Goal: Book appointment/travel/reservation

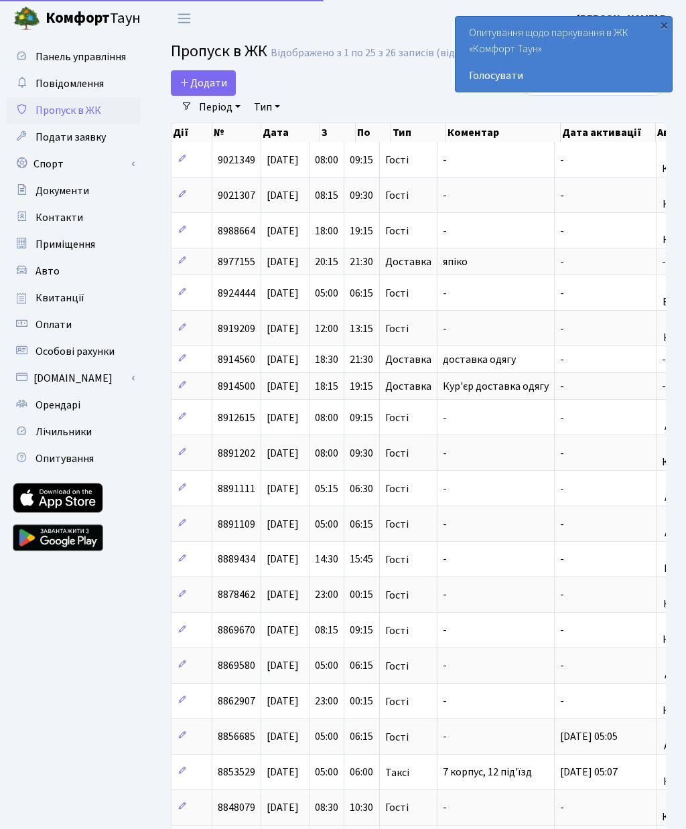
select select "25"
click at [69, 163] on link "Спорт" at bounding box center [74, 164] width 134 height 27
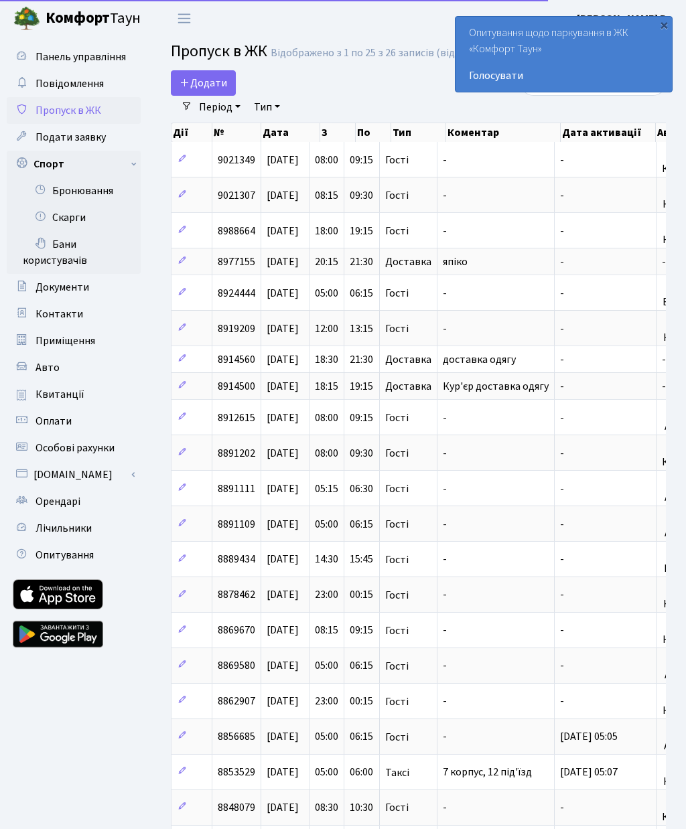
click at [96, 192] on link "Бронювання" at bounding box center [74, 190] width 134 height 27
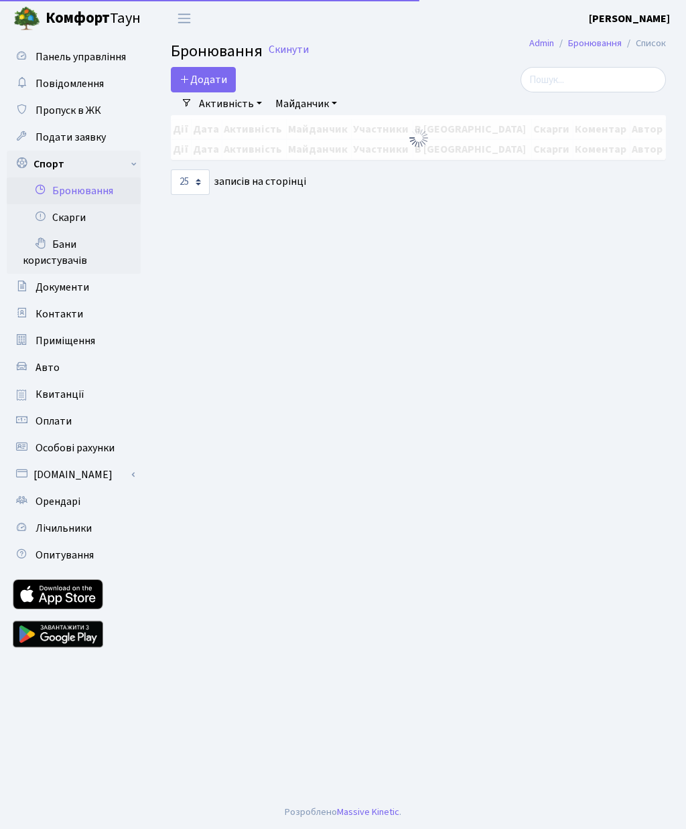
select select "25"
click at [204, 71] on button "Додати" at bounding box center [203, 79] width 65 height 25
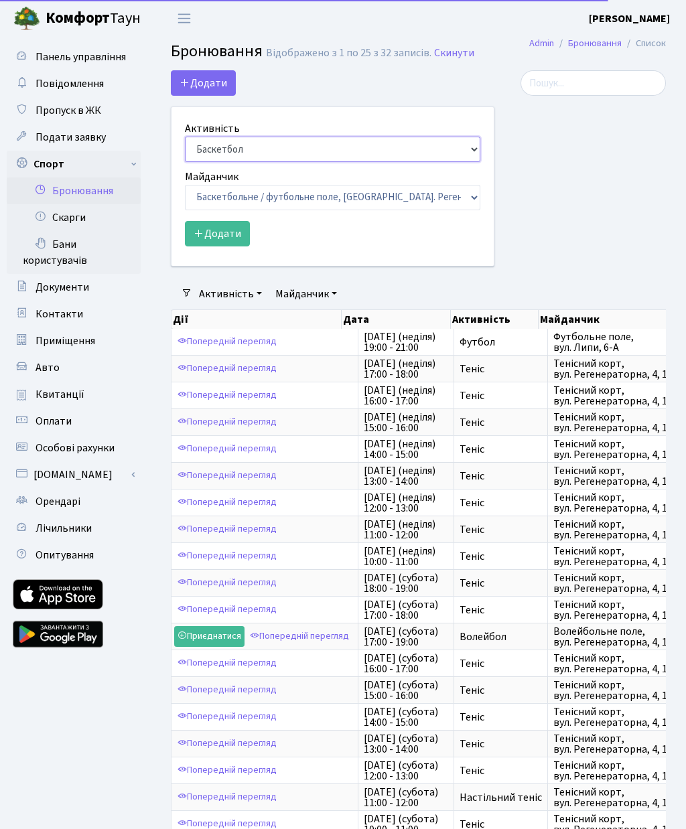
click at [275, 147] on select "Баскетбол Волейбол Йога Катання на роликах Настільний теніс Теніс Футбол Фітнес" at bounding box center [332, 149] width 295 height 25
select select "1"
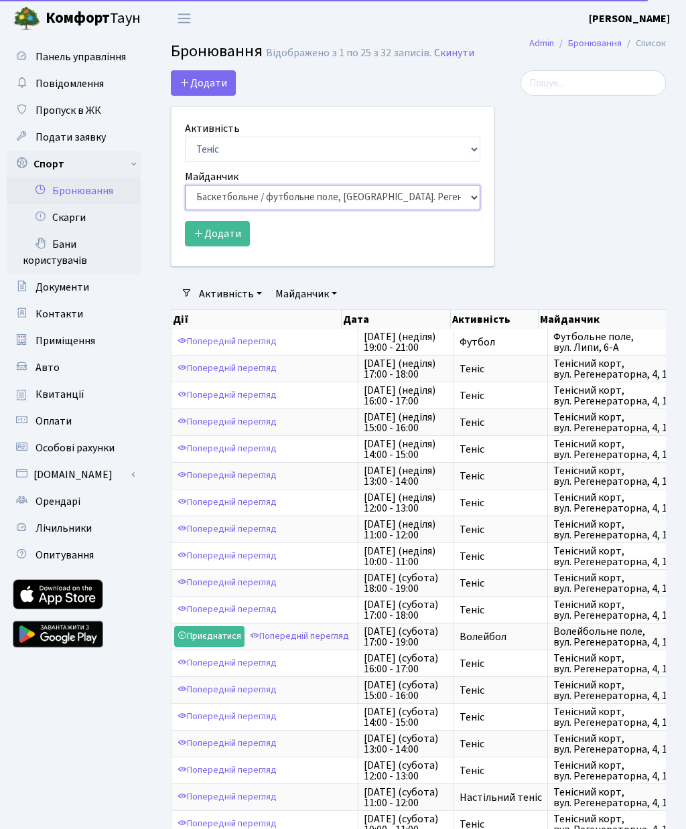
click at [291, 198] on select "Баскетбольне / футбольне поле, Вул. Регенераторна, 4, 1 корпус Баскетбольне пол…" at bounding box center [332, 197] width 295 height 25
click at [285, 202] on select "Баскетбольне / футбольне поле, Вул. Регенераторна, 4, 1 корпус Баскетбольне пол…" at bounding box center [332, 197] width 295 height 25
select select "1"
click at [227, 238] on button "Додати" at bounding box center [217, 233] width 65 height 25
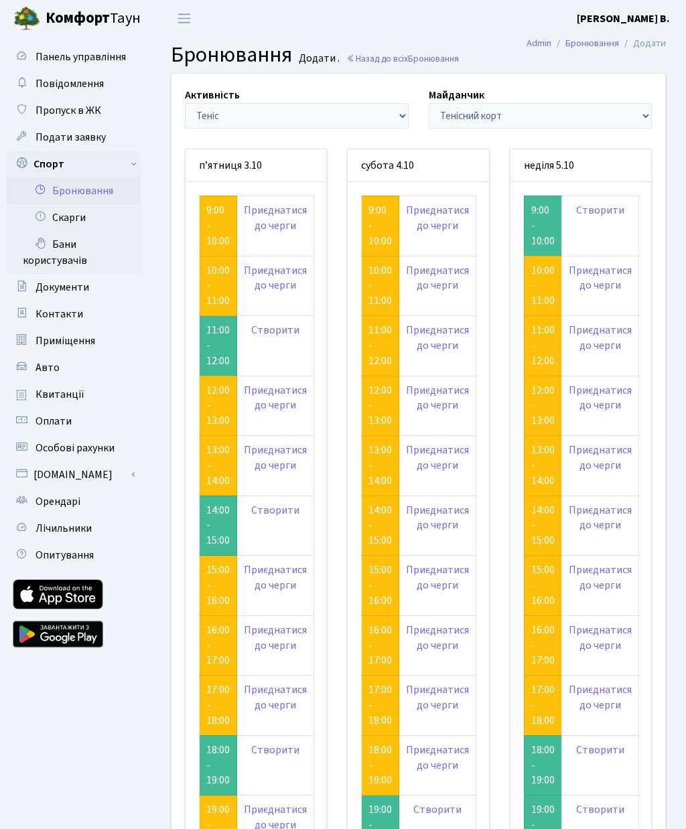
click at [614, 212] on link "Створити" at bounding box center [600, 210] width 48 height 15
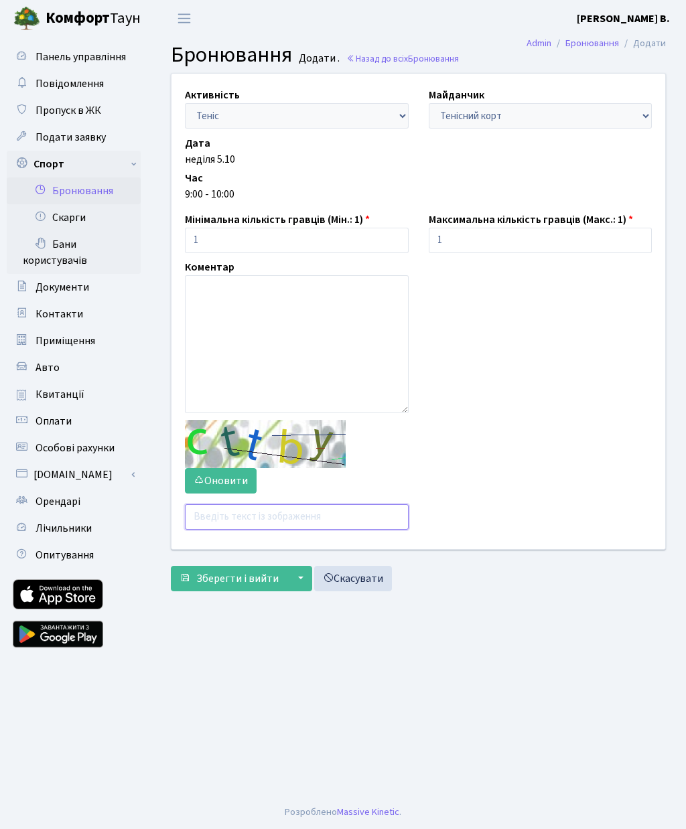
click at [270, 517] on input "text" at bounding box center [297, 516] width 224 height 25
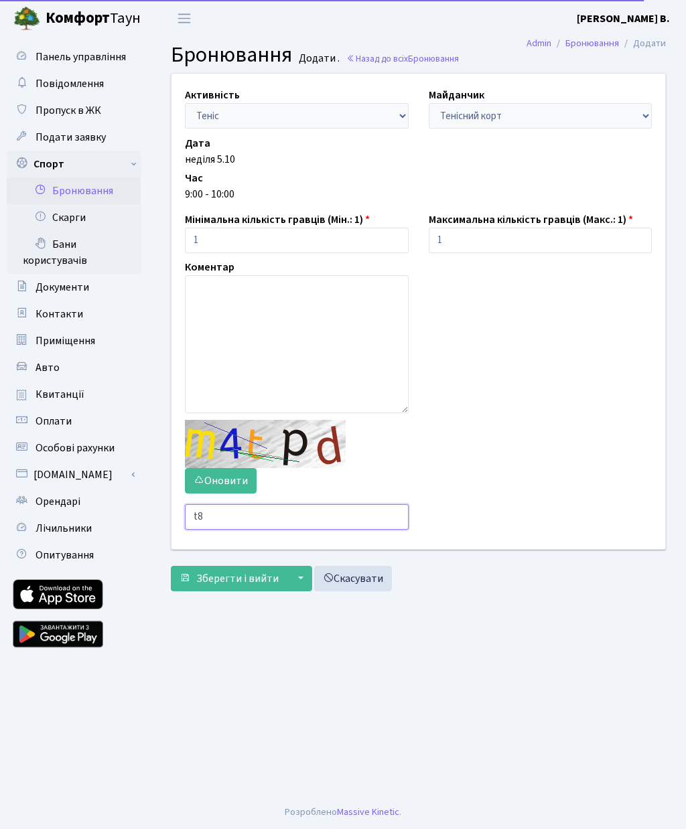
type input "t"
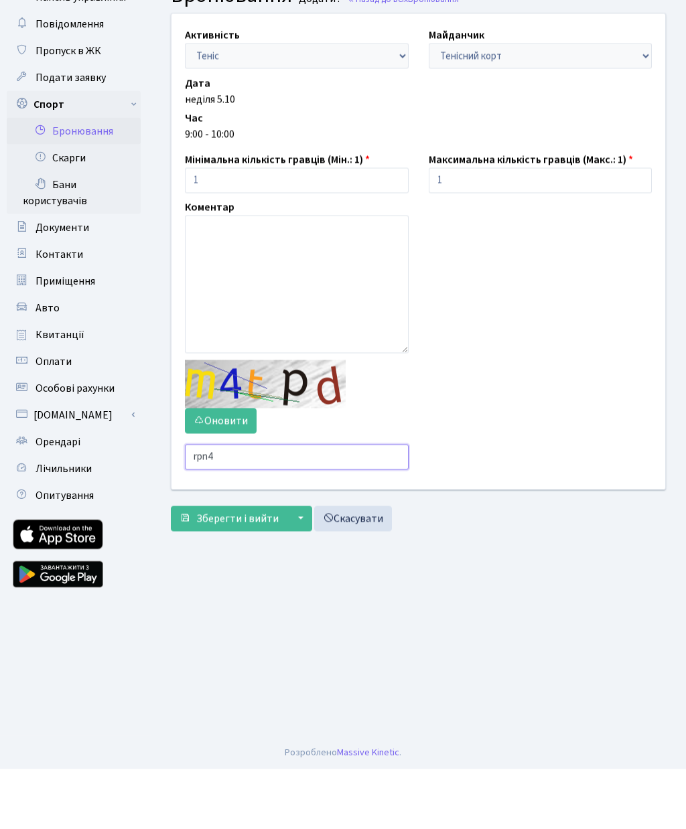
type input "rpn4"
click at [243, 571] on span "Зберегти і вийти" at bounding box center [237, 578] width 82 height 15
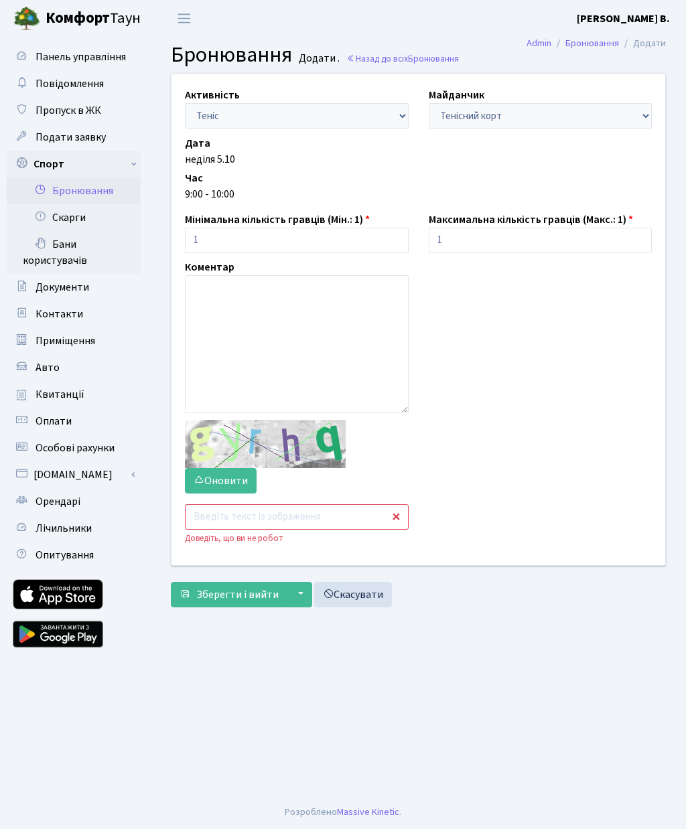
click at [253, 520] on input "text" at bounding box center [297, 516] width 224 height 25
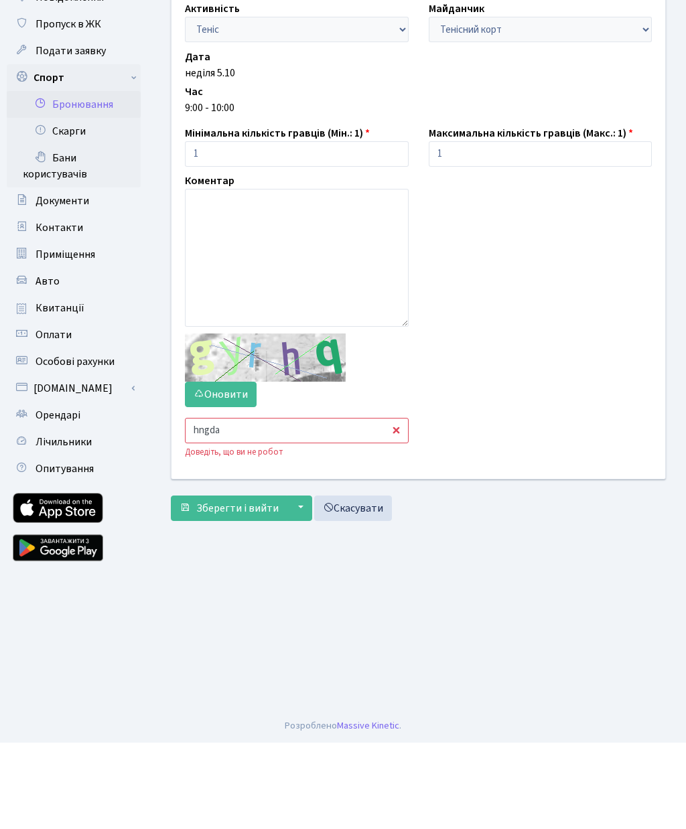
type input "hngda"
click at [238, 587] on span "Зберегти і вийти" at bounding box center [237, 594] width 82 height 15
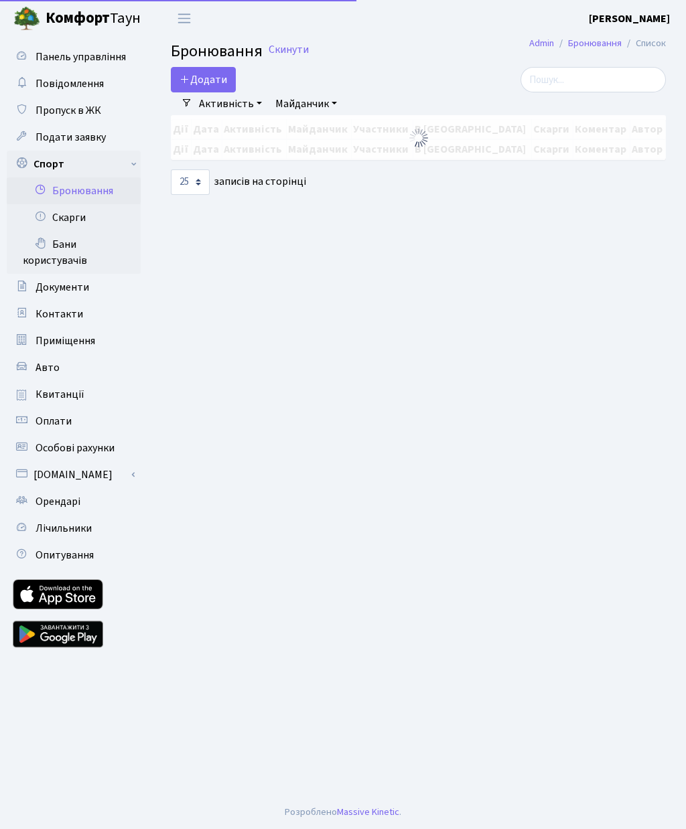
select select "25"
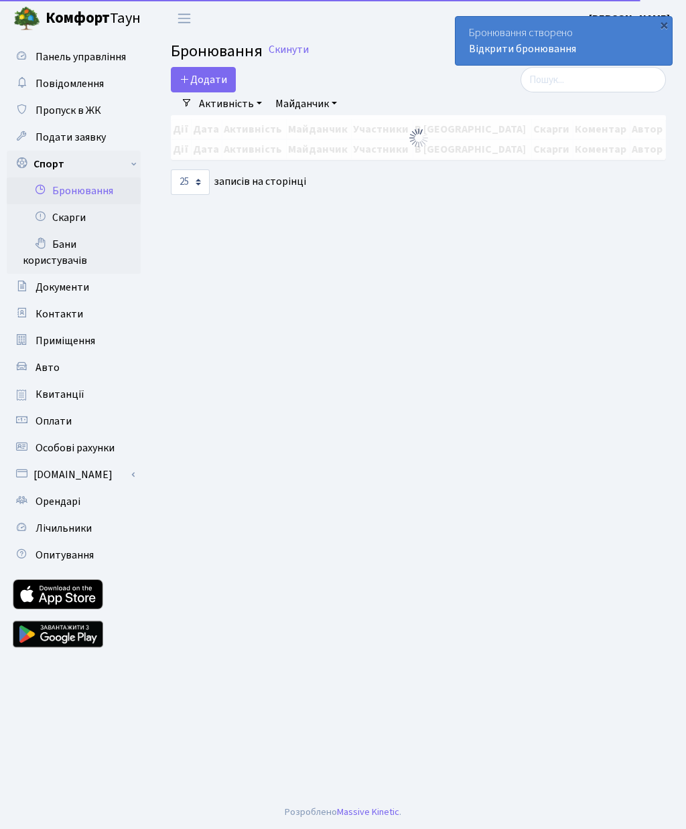
click at [210, 78] on button "Додати" at bounding box center [203, 79] width 65 height 25
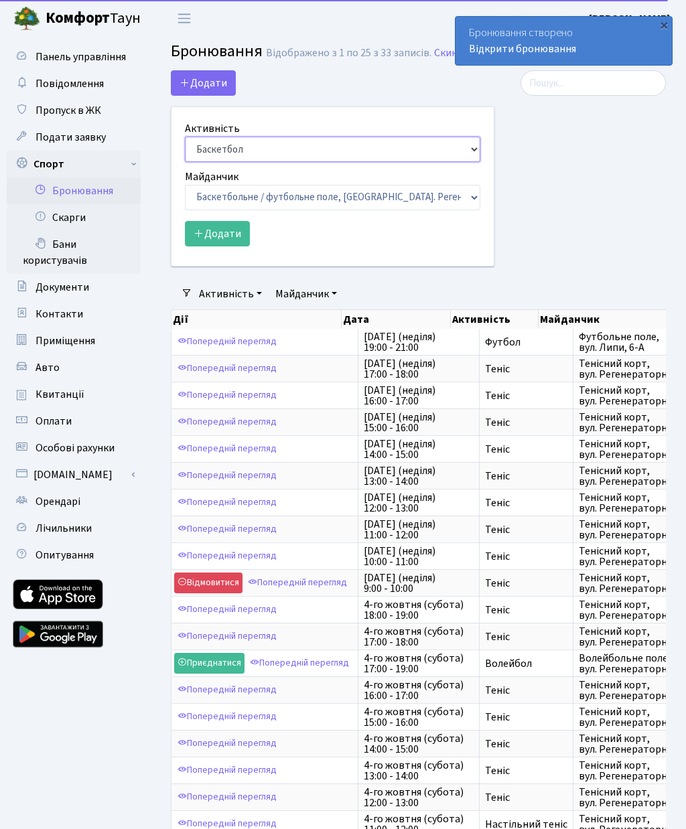
click at [244, 151] on select "Баскетбол Волейбол Йога Катання на роликах Настільний теніс Теніс Футбол Фітнес" at bounding box center [332, 149] width 295 height 25
select select "1"
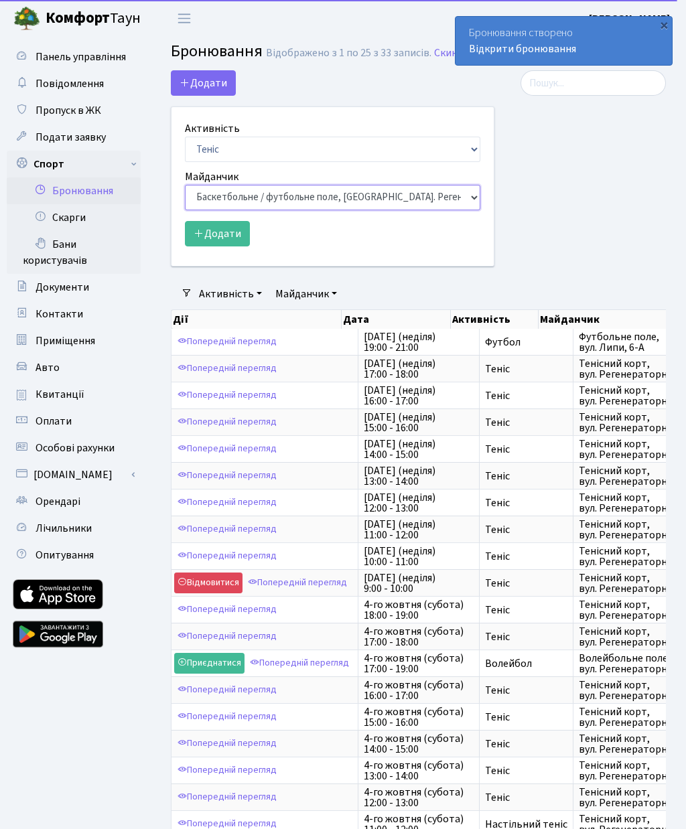
click at [276, 191] on select "Баскетбольне / футбольне поле, Вул. Регенераторна, 4, 1 корпус Баскетбольне пол…" at bounding box center [332, 197] width 295 height 25
click at [303, 200] on select "Баскетбольне / футбольне поле, Вул. Регенераторна, 4, 1 корпус Баскетбольне пол…" at bounding box center [332, 197] width 295 height 25
select select "1"
click at [226, 230] on button "Додати" at bounding box center [217, 233] width 65 height 25
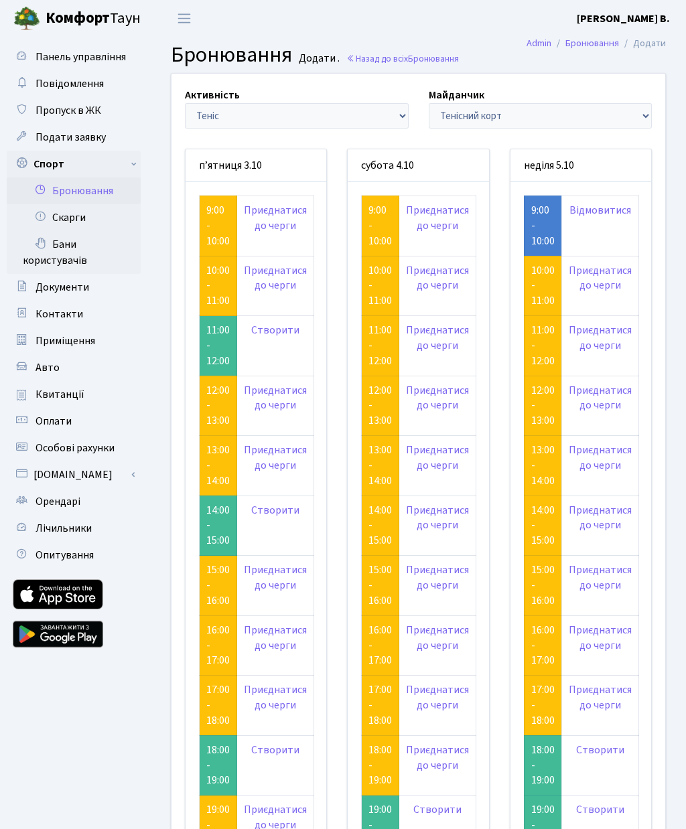
click at [207, 234] on link "9:00 - 10:00" at bounding box center [217, 226] width 23 height 46
